Goal: Task Accomplishment & Management: Use online tool/utility

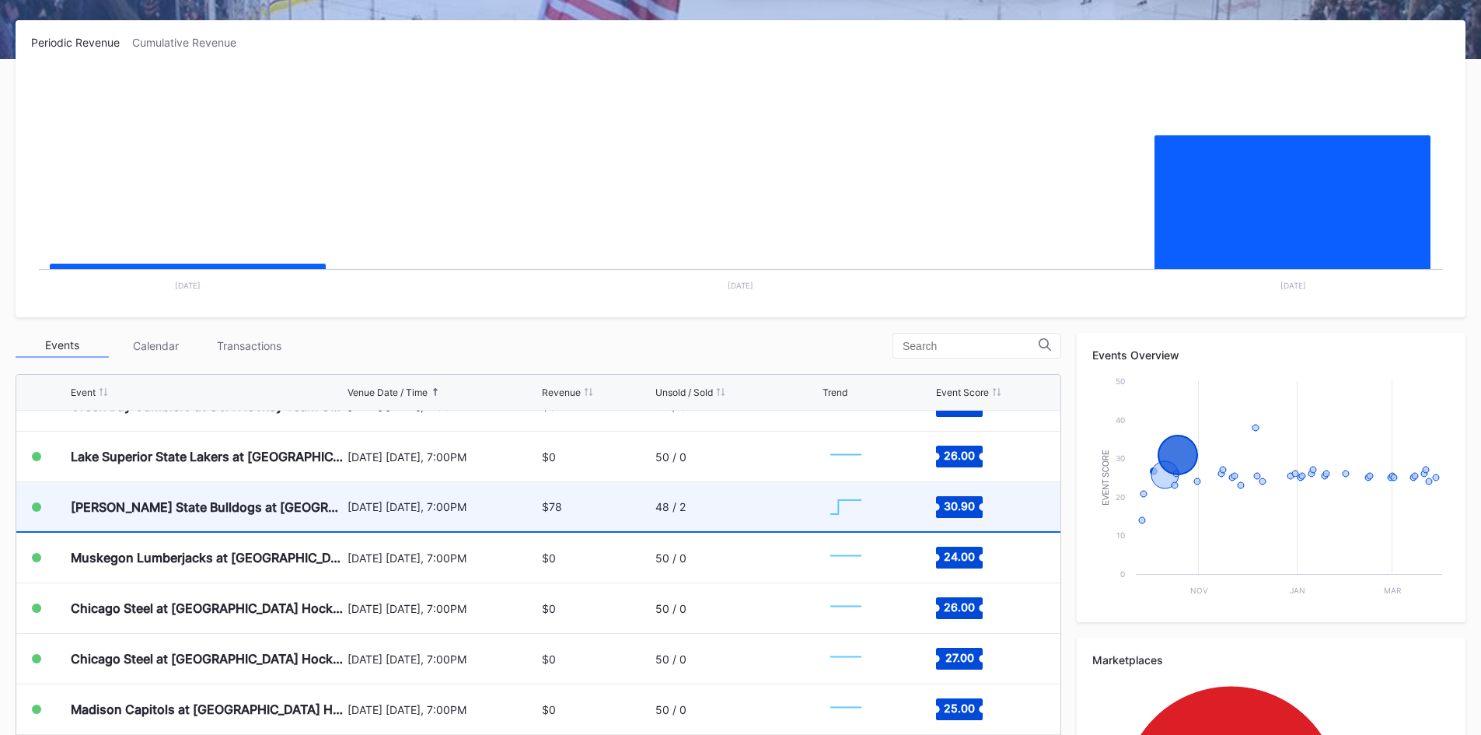
scroll to position [233, 0]
click at [558, 503] on div "$78" at bounding box center [596, 504] width 109 height 49
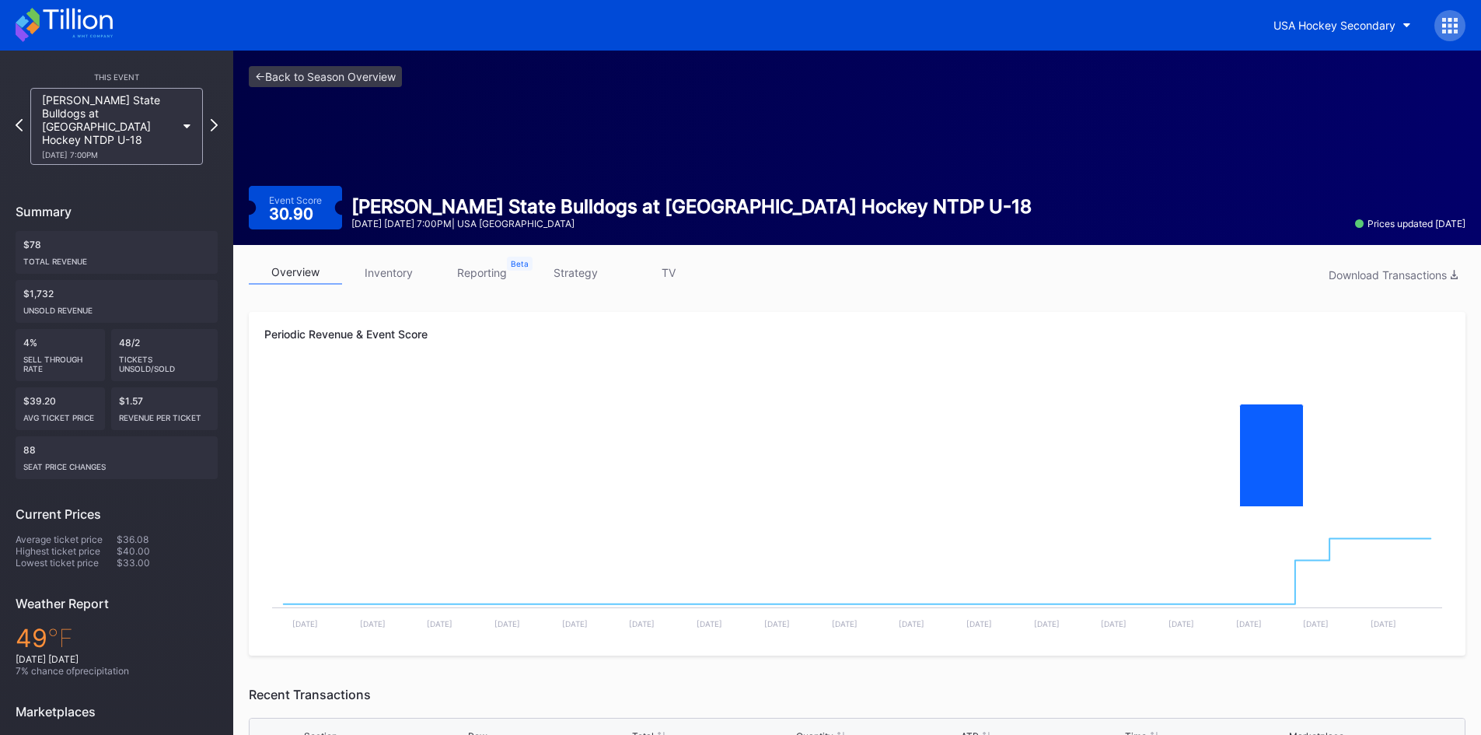
click at [40, 19] on icon at bounding box center [64, 25] width 97 height 34
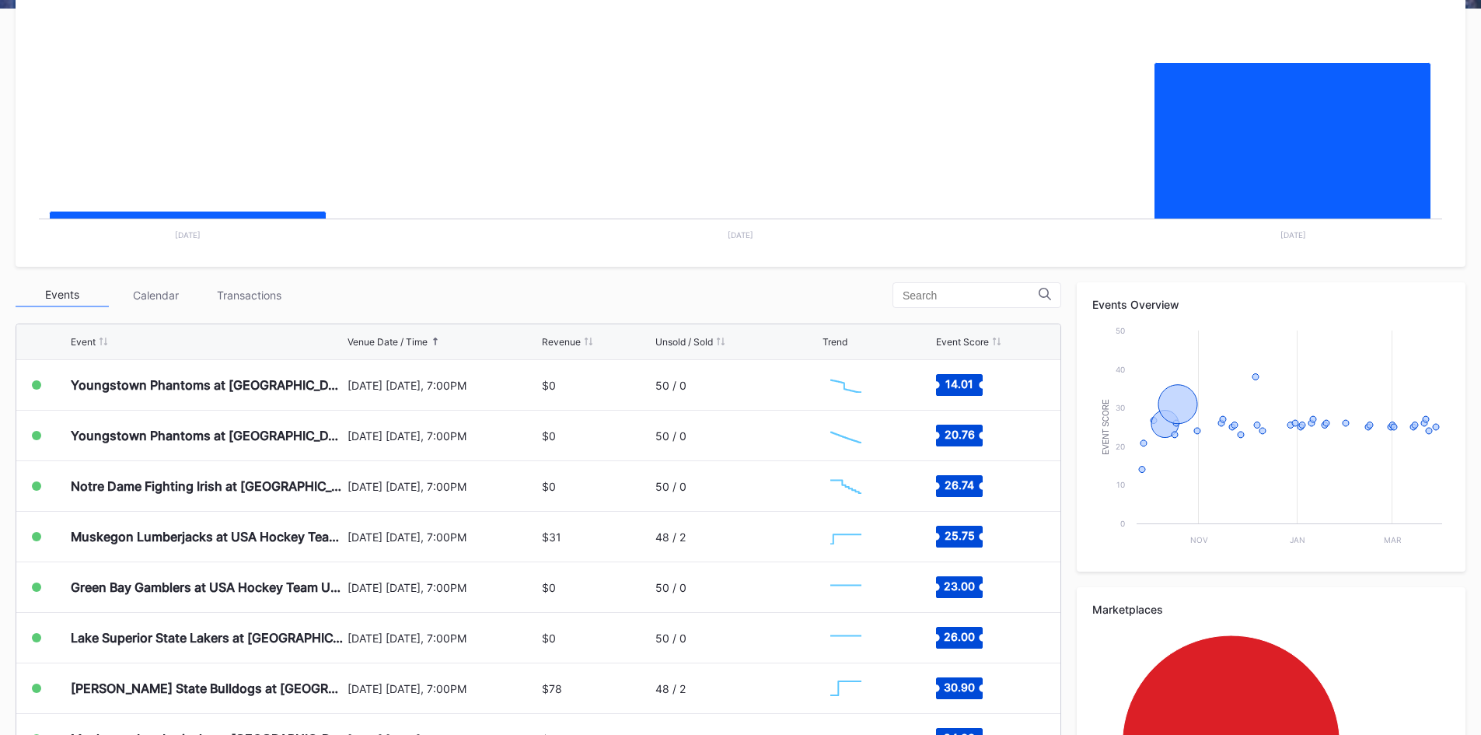
scroll to position [311, 0]
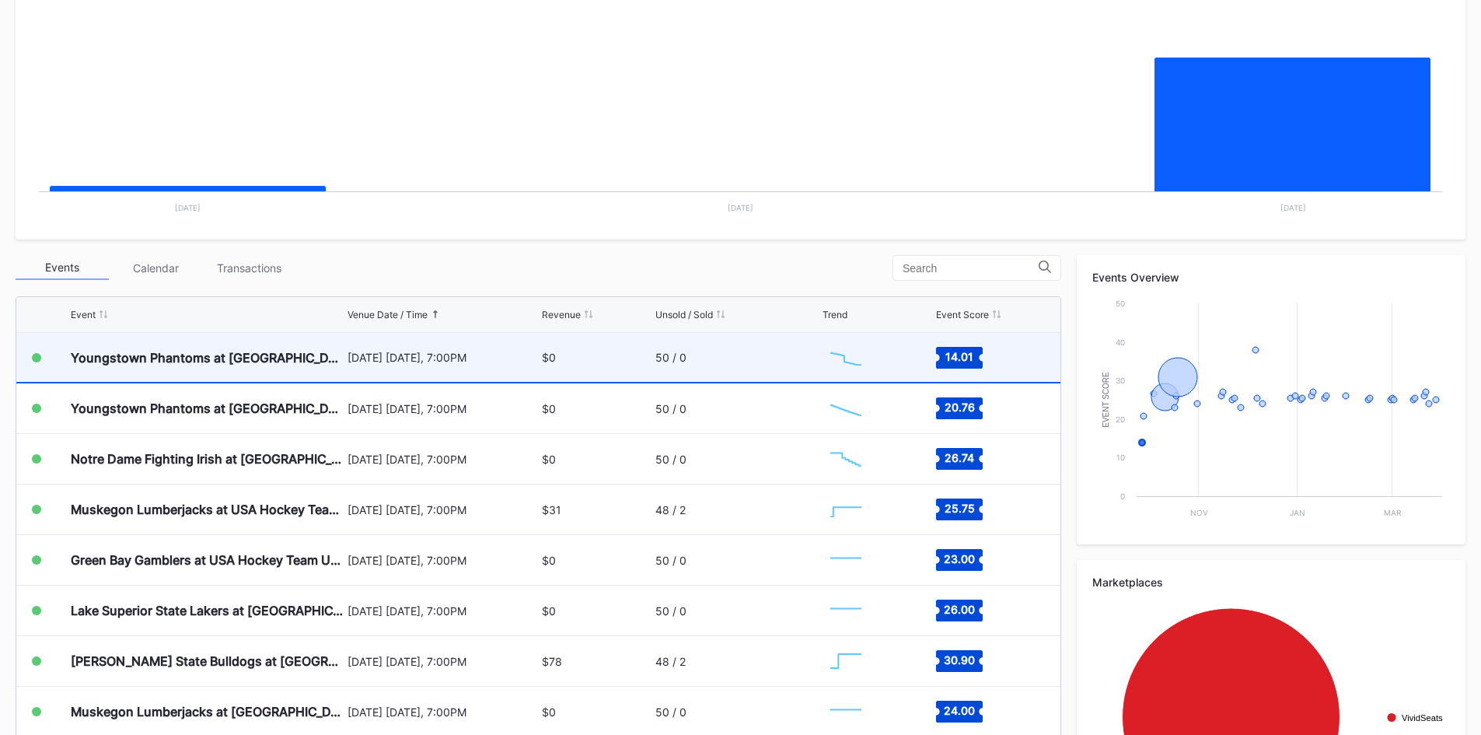
click at [732, 356] on div "50 / 0" at bounding box center [737, 357] width 164 height 49
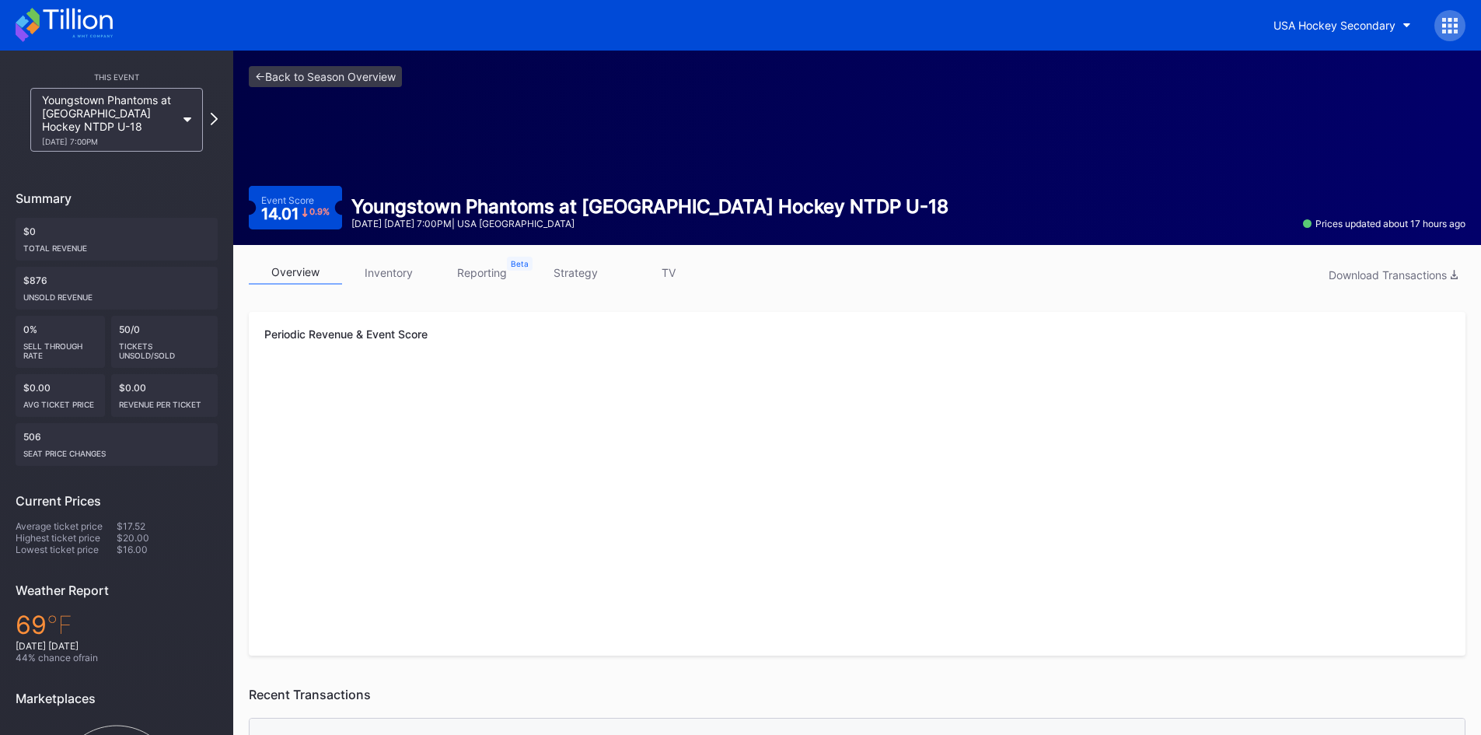
click at [385, 275] on link "inventory" at bounding box center [388, 272] width 93 height 24
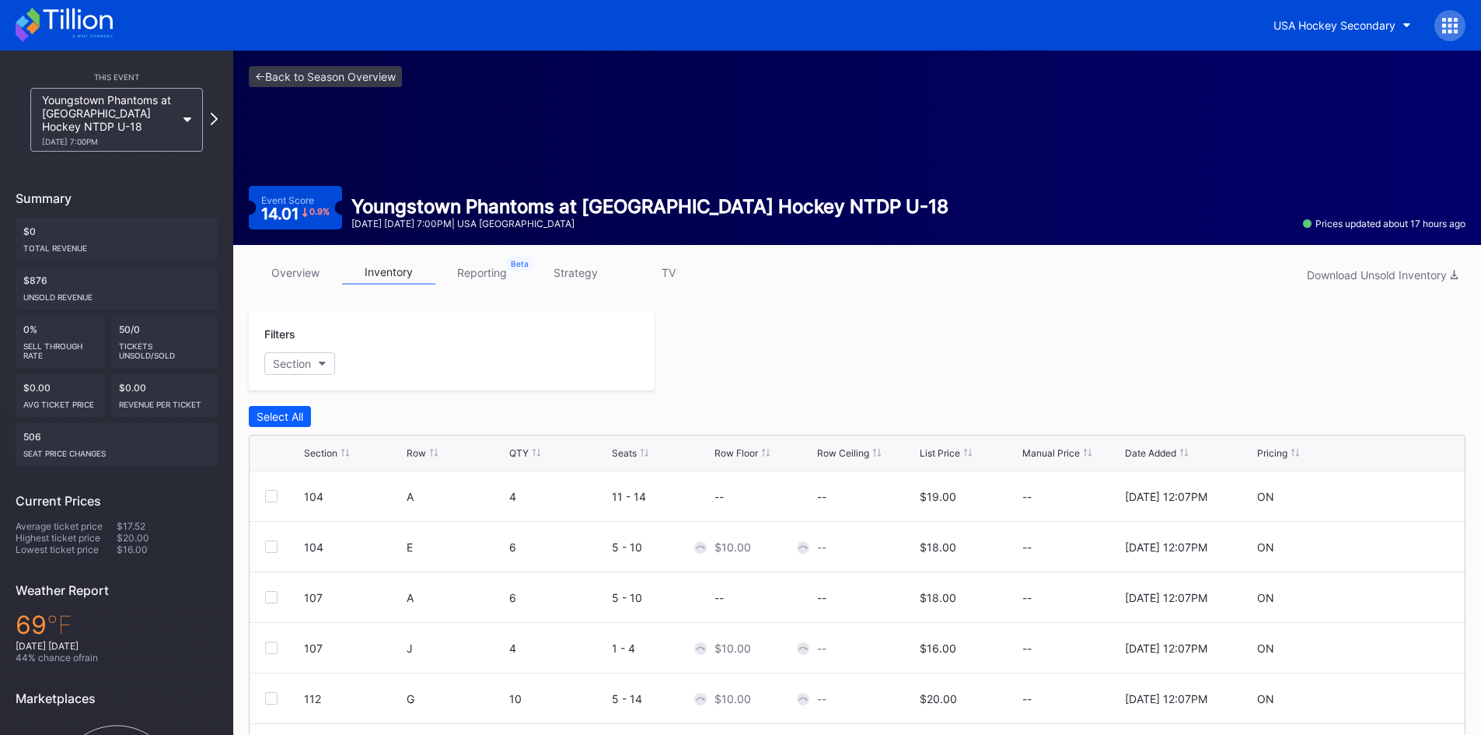
scroll to position [78, 0]
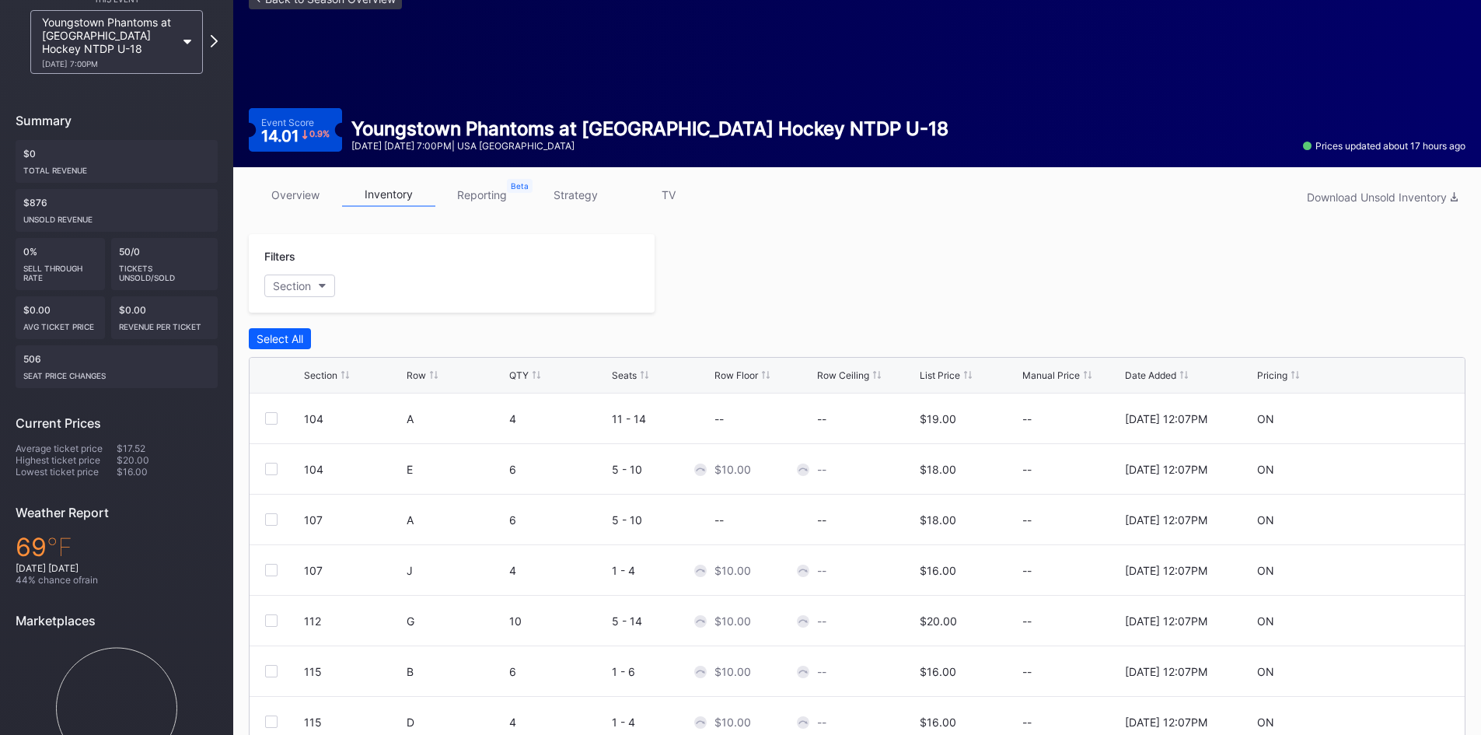
click at [577, 187] on link "strategy" at bounding box center [575, 195] width 93 height 24
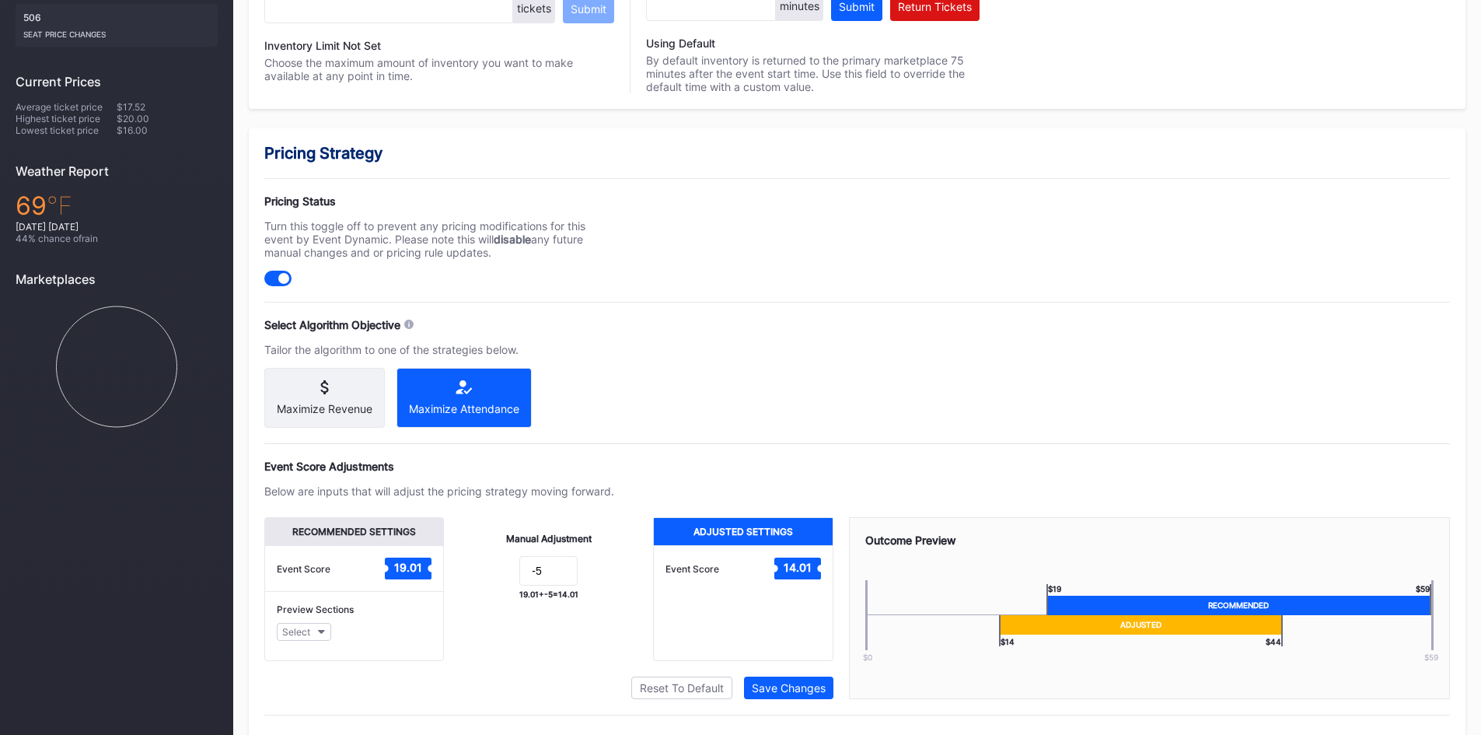
scroll to position [459, 0]
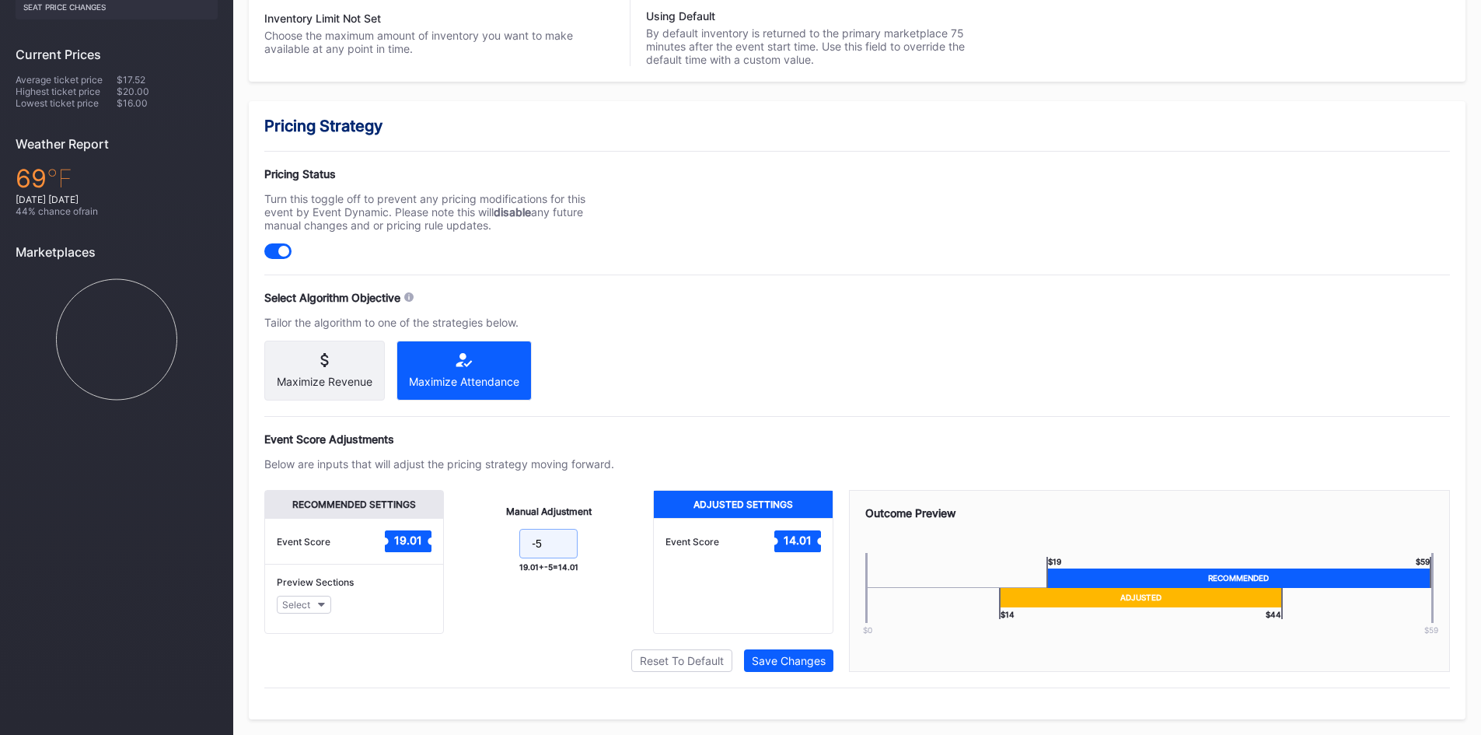
drag, startPoint x: 567, startPoint y: 547, endPoint x: 459, endPoint y: 564, distance: 110.1
click at [459, 564] on div "Manual Adjustment -5 19.01 + -5 = 14.01" at bounding box center [548, 562] width 209 height 144
click at [596, 511] on div "Manual Adjustment -5 19.01 + -5 = 14.01" at bounding box center [548, 562] width 209 height 144
drag, startPoint x: 554, startPoint y: 552, endPoint x: 453, endPoint y: 570, distance: 101.9
click at [453, 570] on div "Manual Adjustment -5 19.01 + -5 = 14.01" at bounding box center [548, 562] width 209 height 144
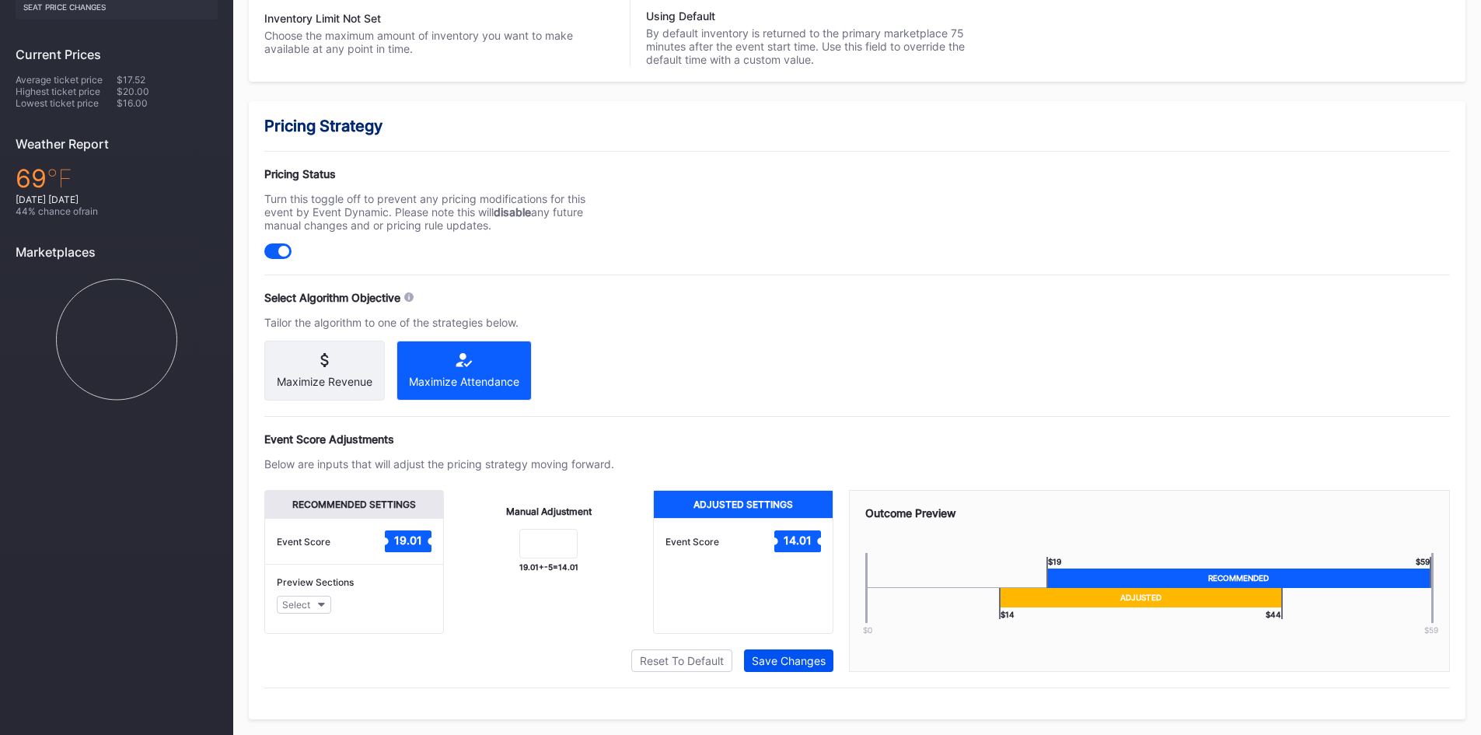
click at [801, 656] on div "Save Changes" at bounding box center [789, 660] width 74 height 13
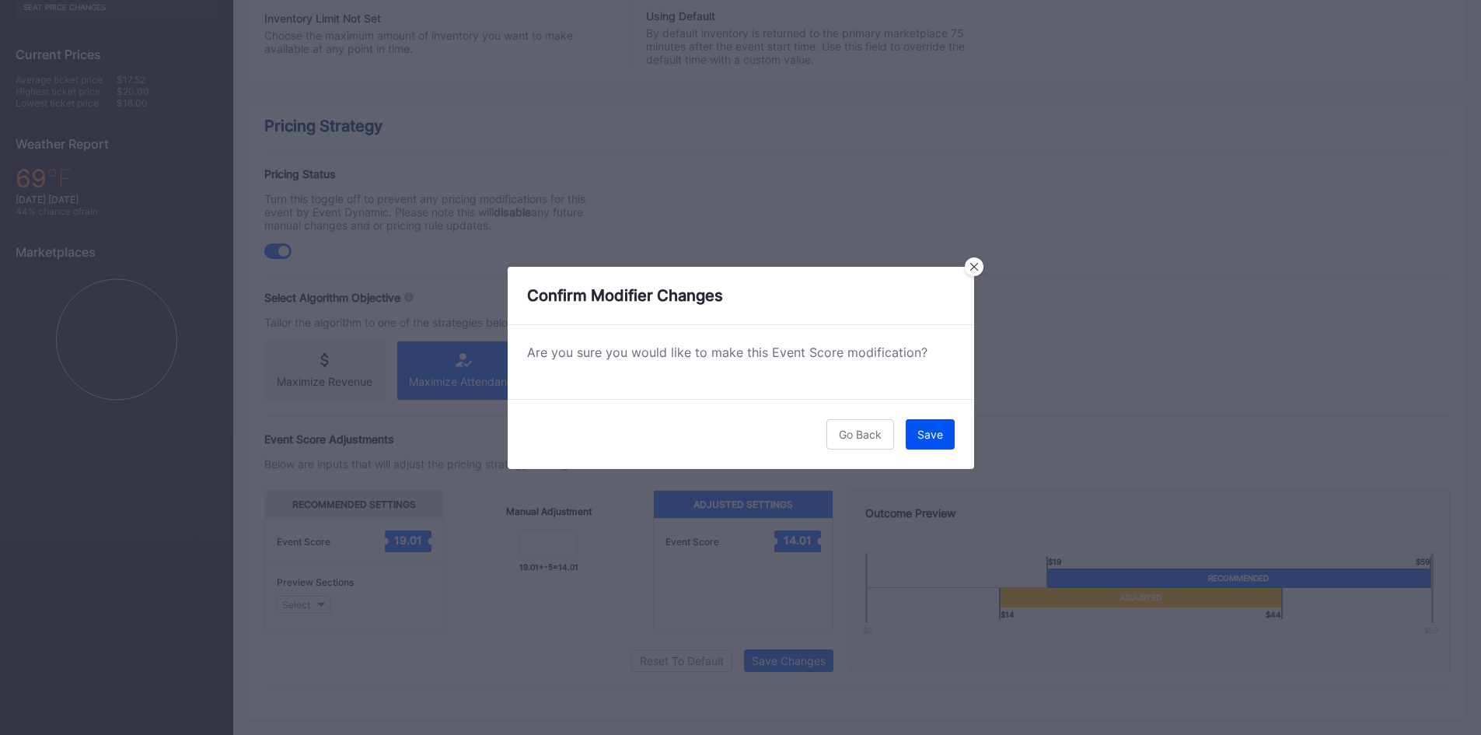
click at [937, 435] on div "Save" at bounding box center [930, 434] width 26 height 13
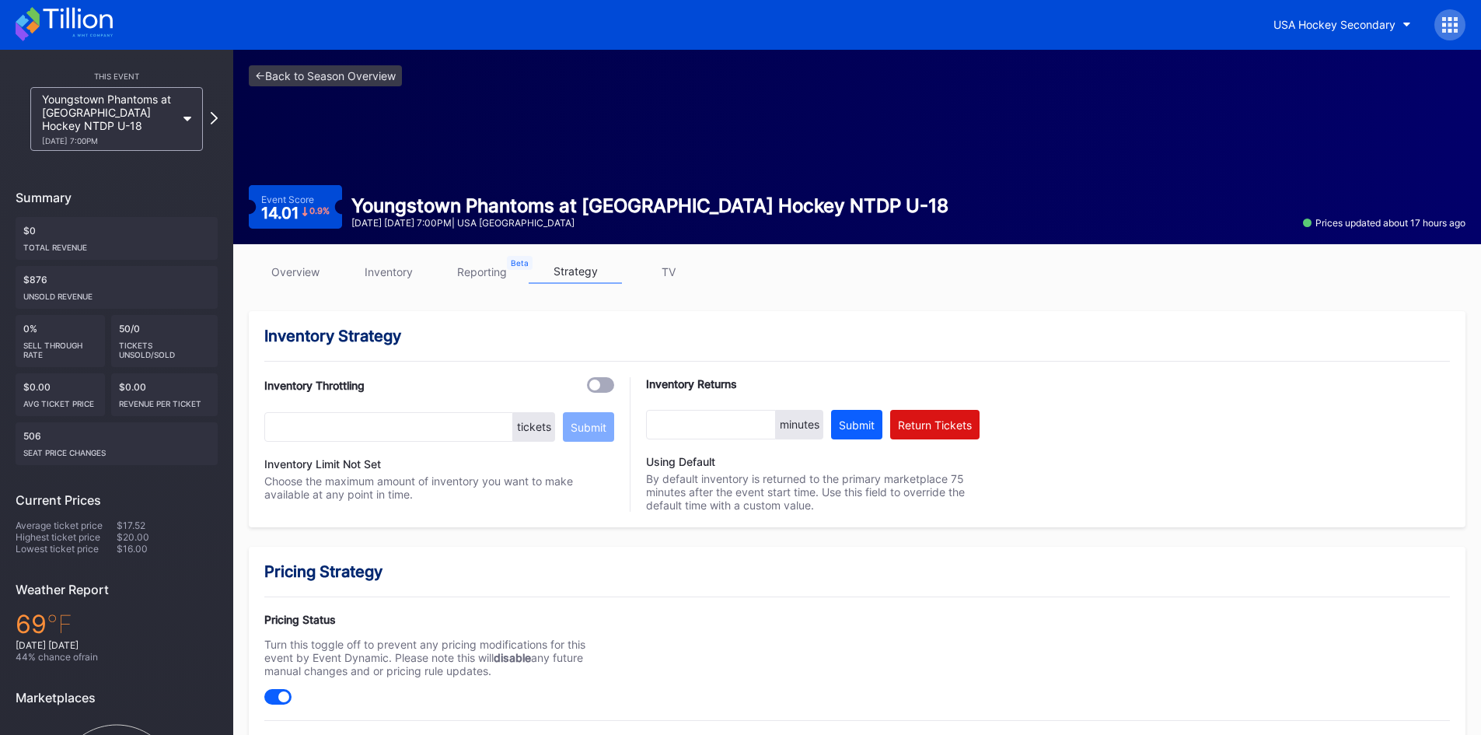
scroll to position [0, 0]
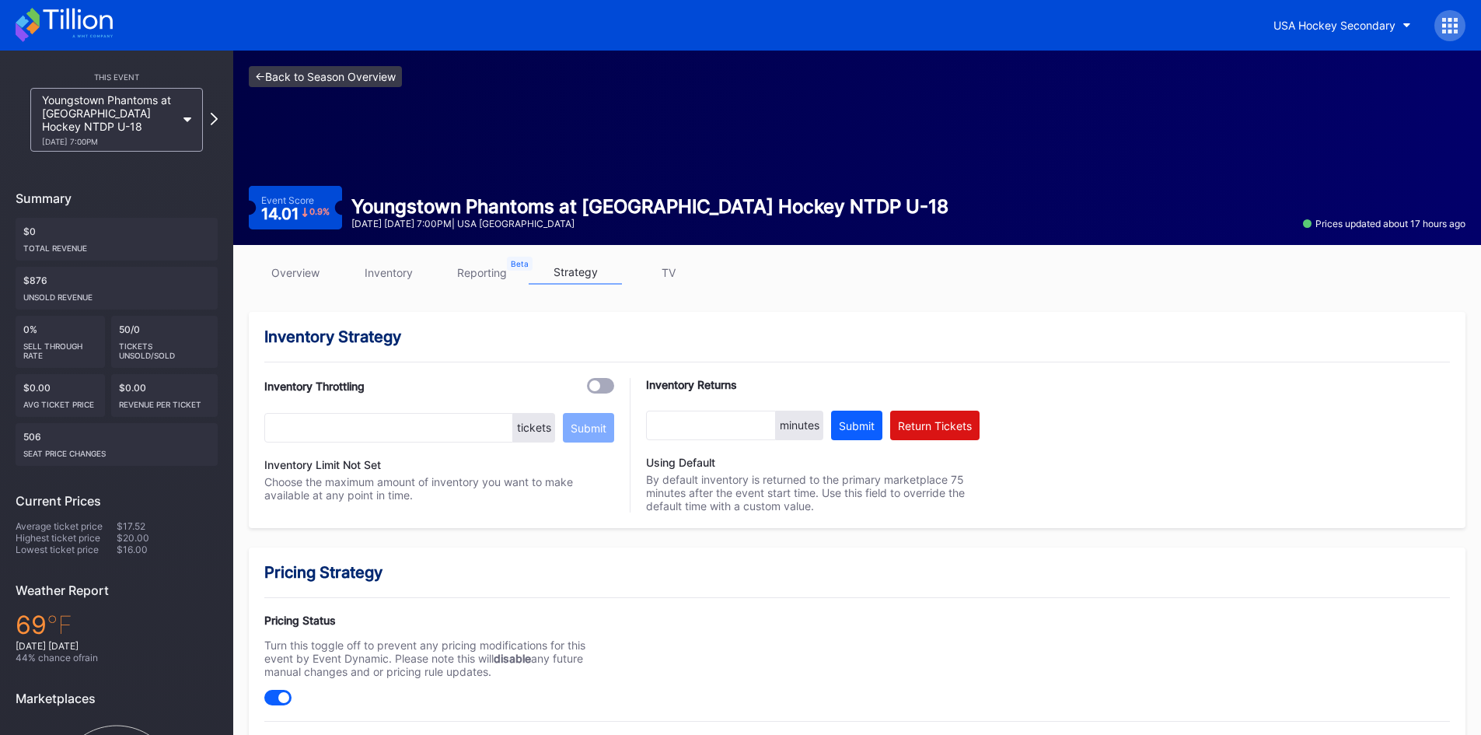
click at [354, 76] on link "<- Back to Season Overview" at bounding box center [325, 76] width 153 height 21
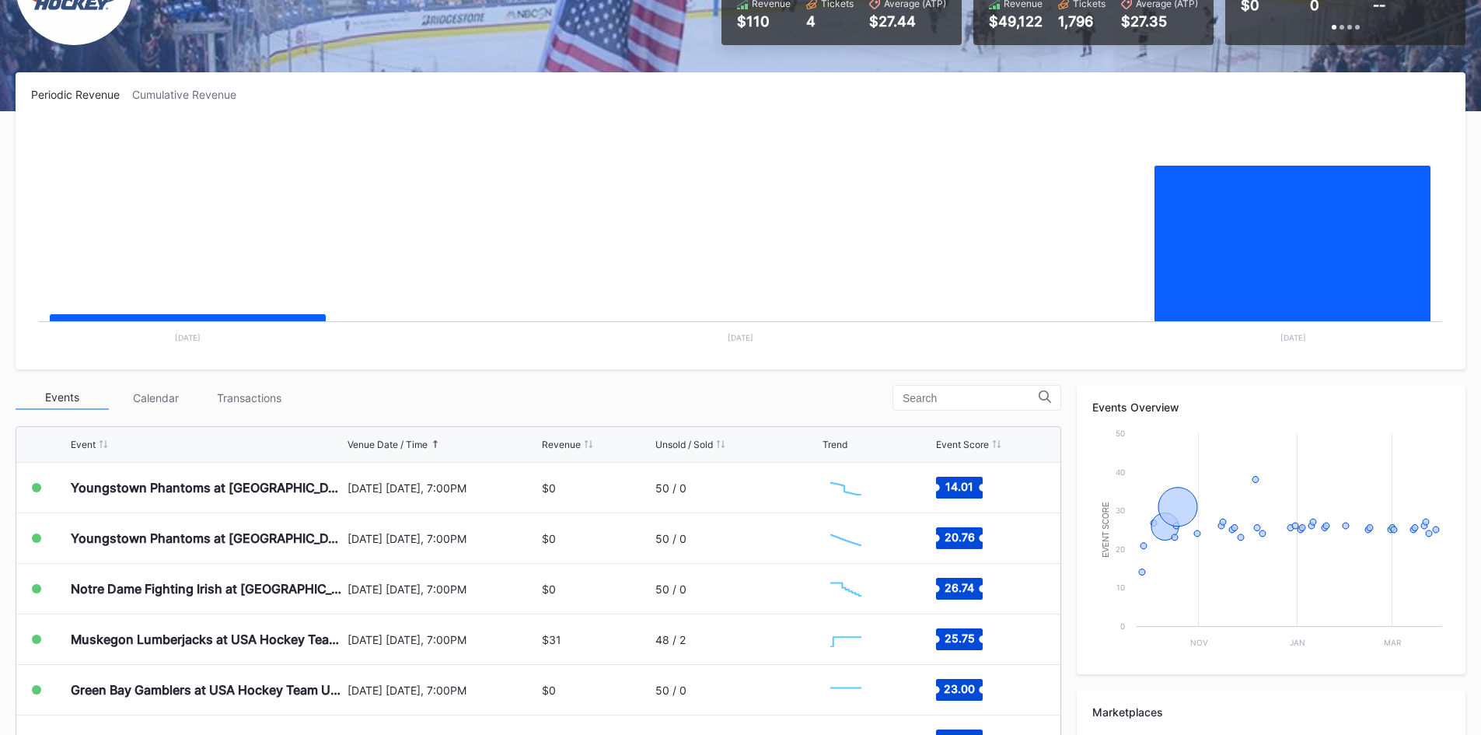
scroll to position [233, 0]
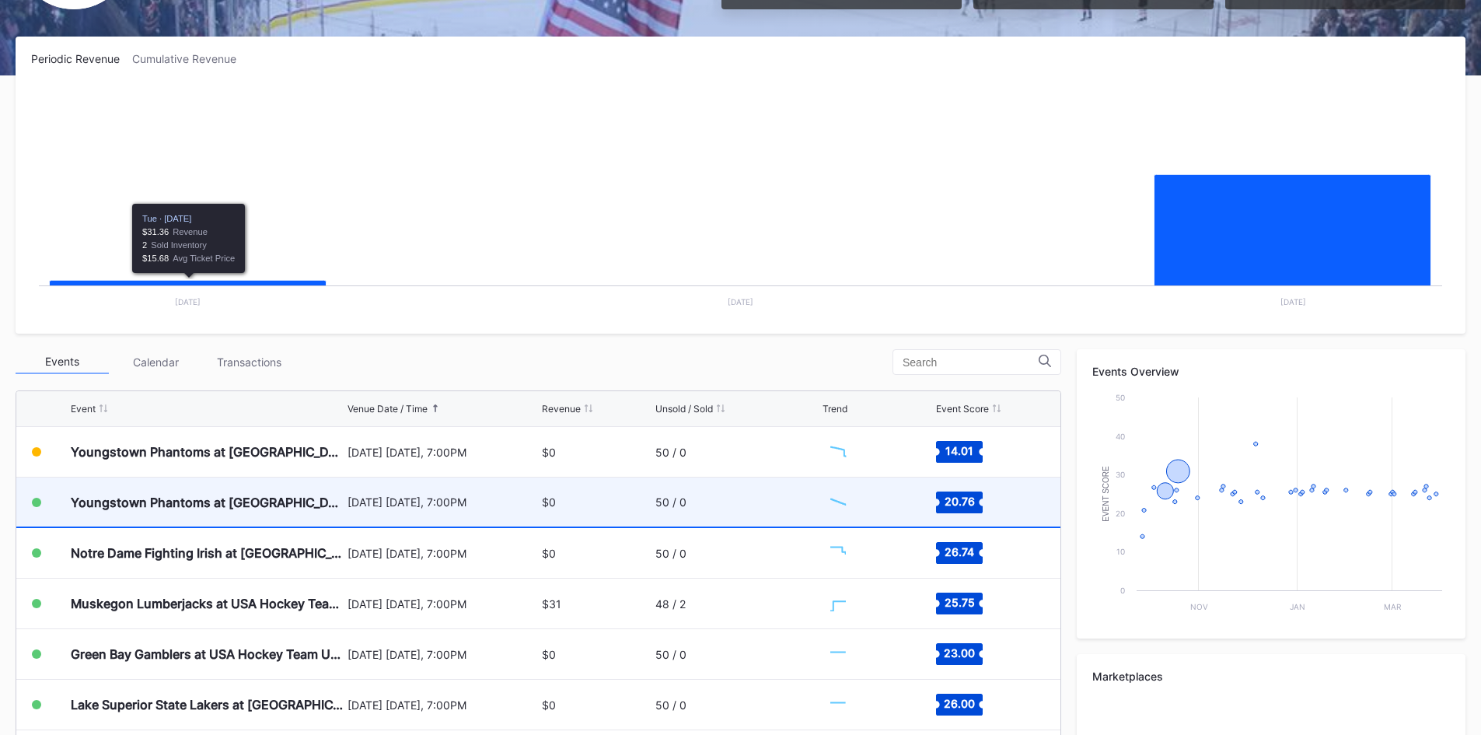
scroll to position [233, 0]
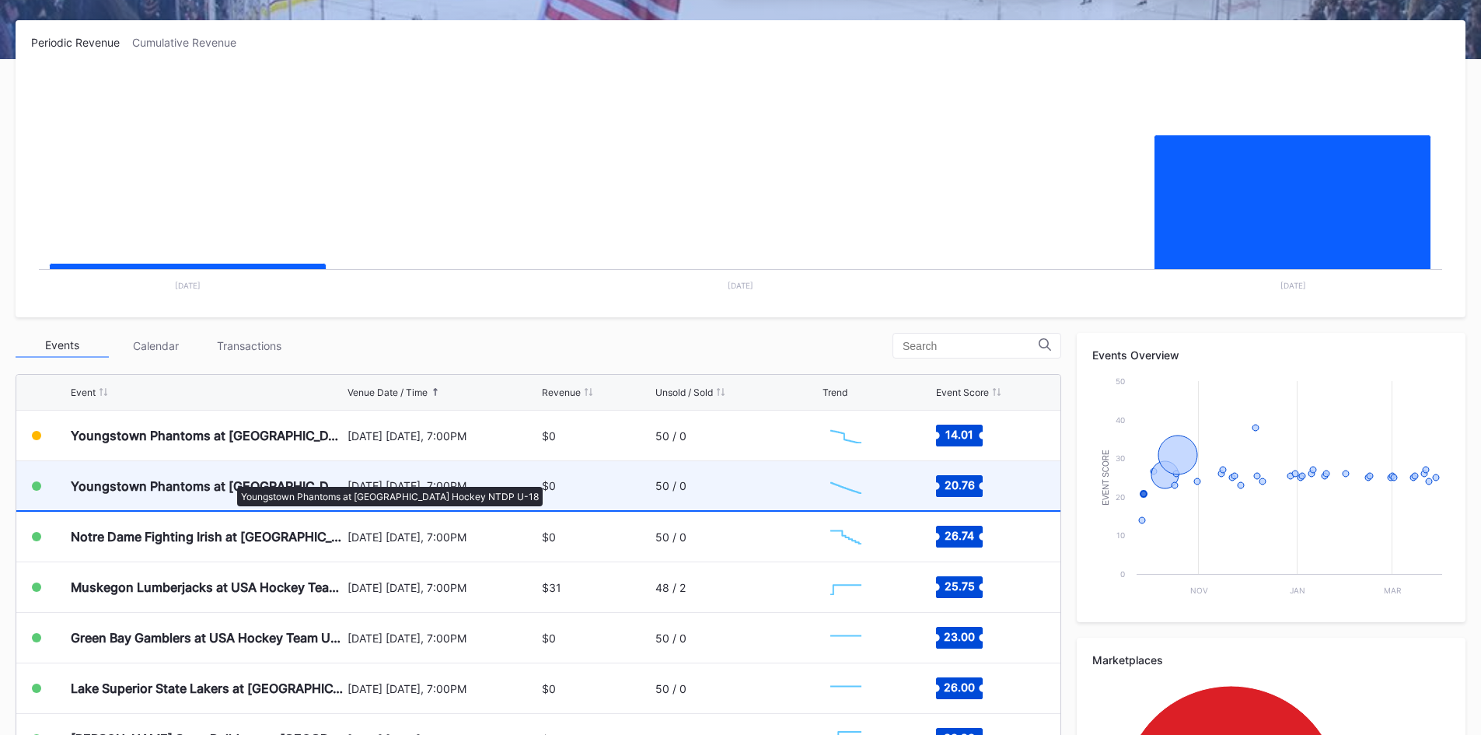
click at [229, 479] on div "Youngstown Phantoms at [GEOGRAPHIC_DATA] Hockey NTDP U-18" at bounding box center [207, 486] width 273 height 16
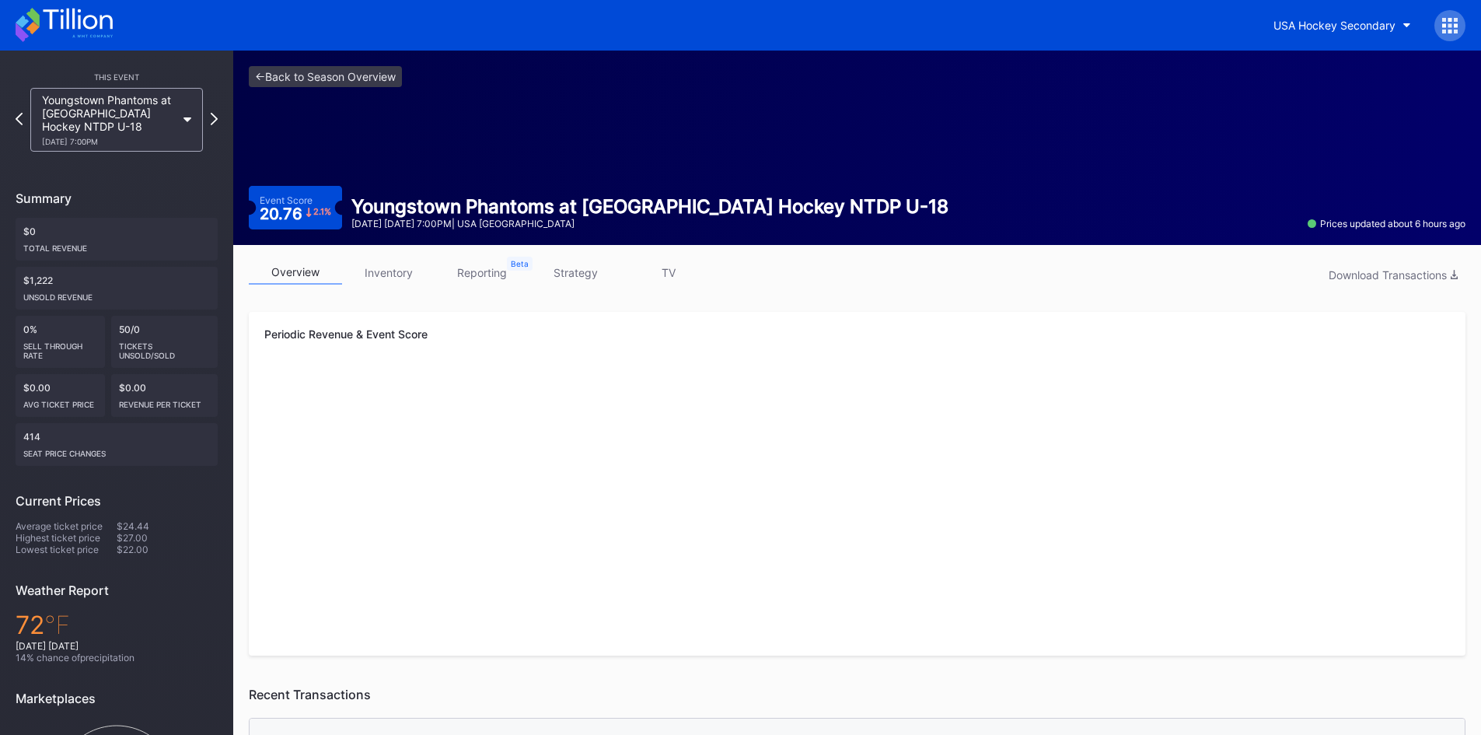
click at [597, 271] on link "strategy" at bounding box center [575, 272] width 93 height 24
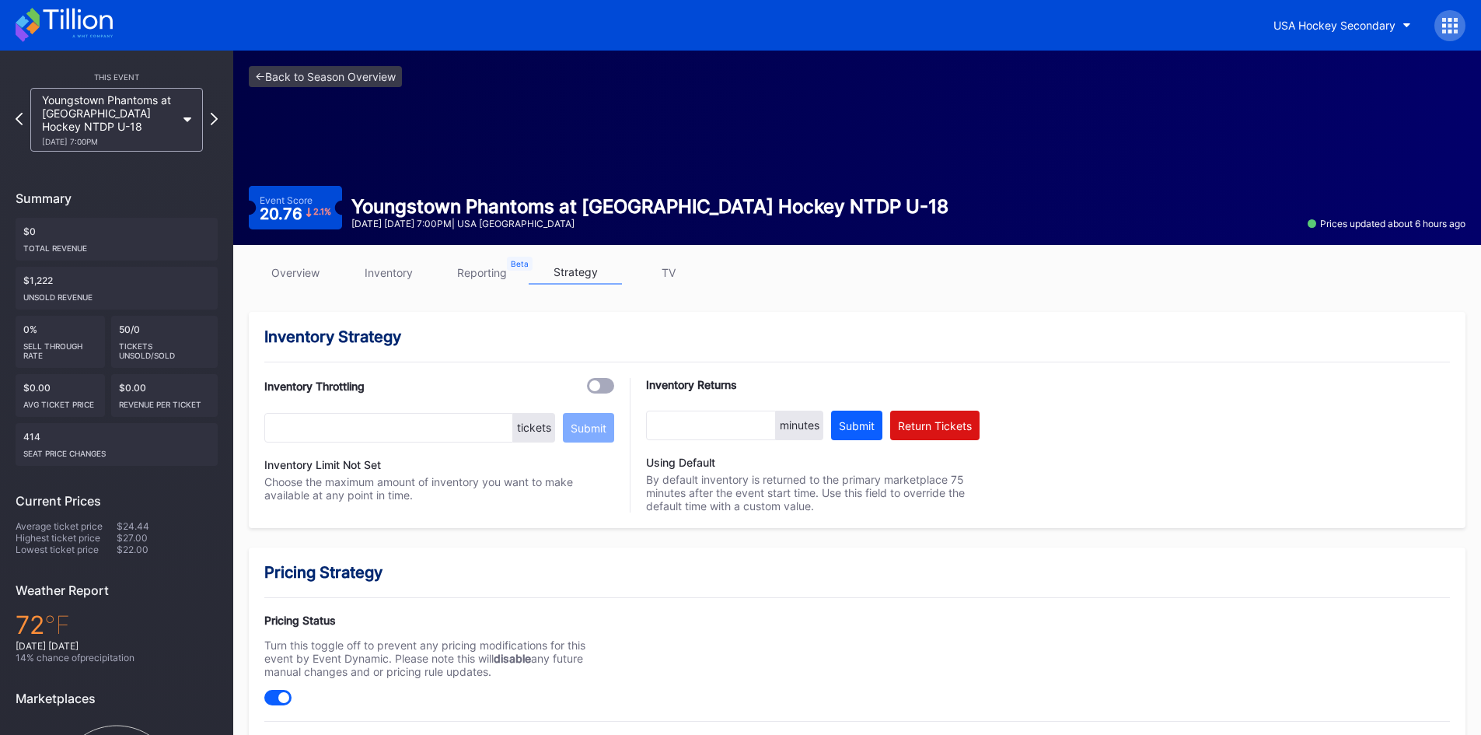
click at [56, 12] on icon at bounding box center [77, 19] width 69 height 21
